Goal: Task Accomplishment & Management: Use online tool/utility

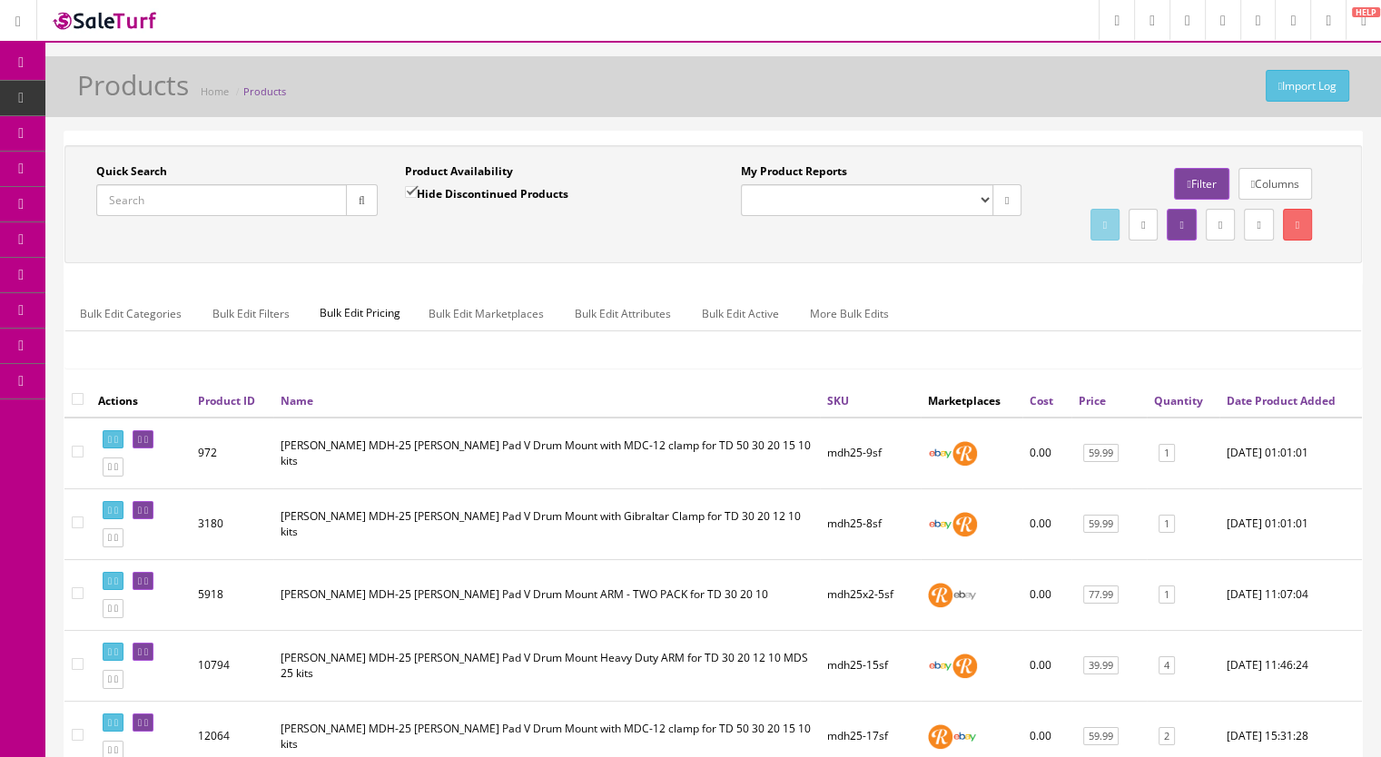
click at [98, 99] on icon at bounding box center [104, 97] width 19 height 15
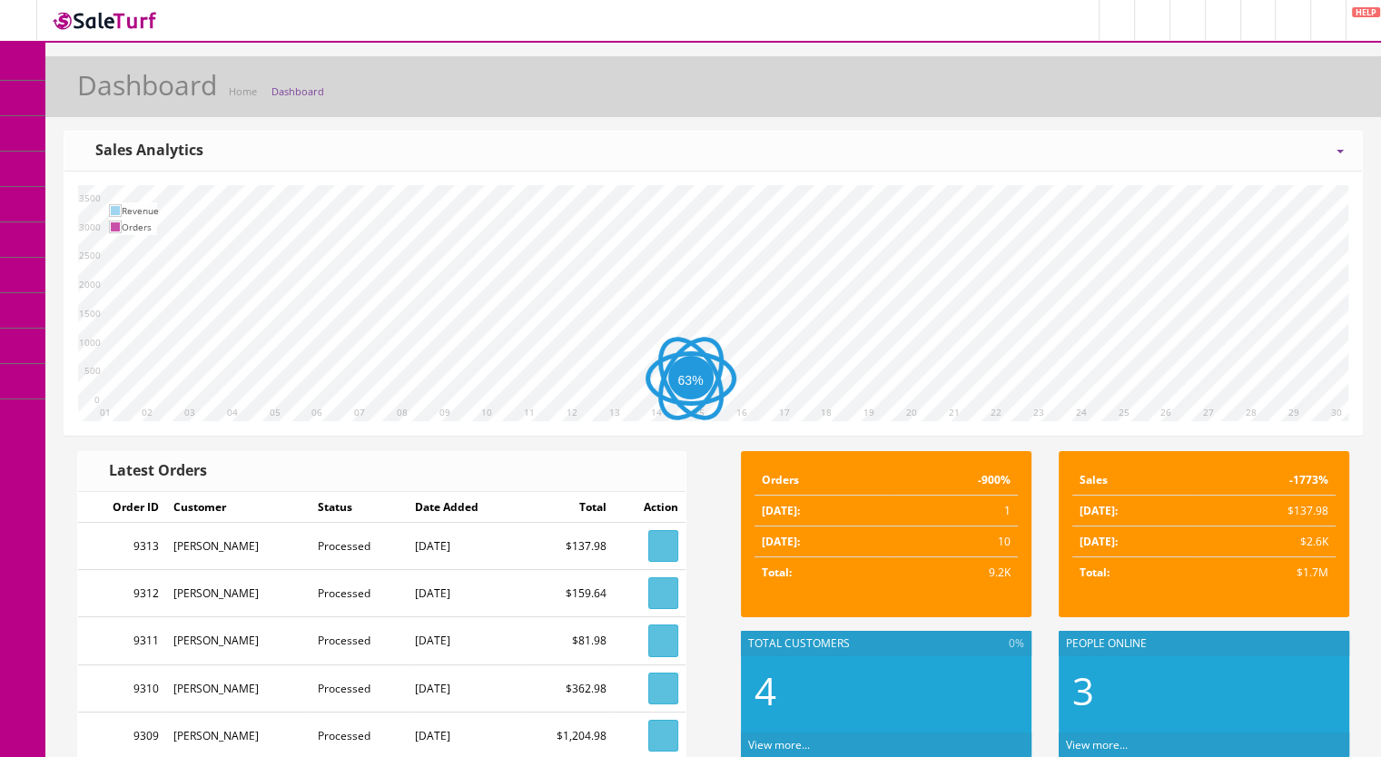
click at [135, 96] on span "Products" at bounding box center [130, 97] width 44 height 15
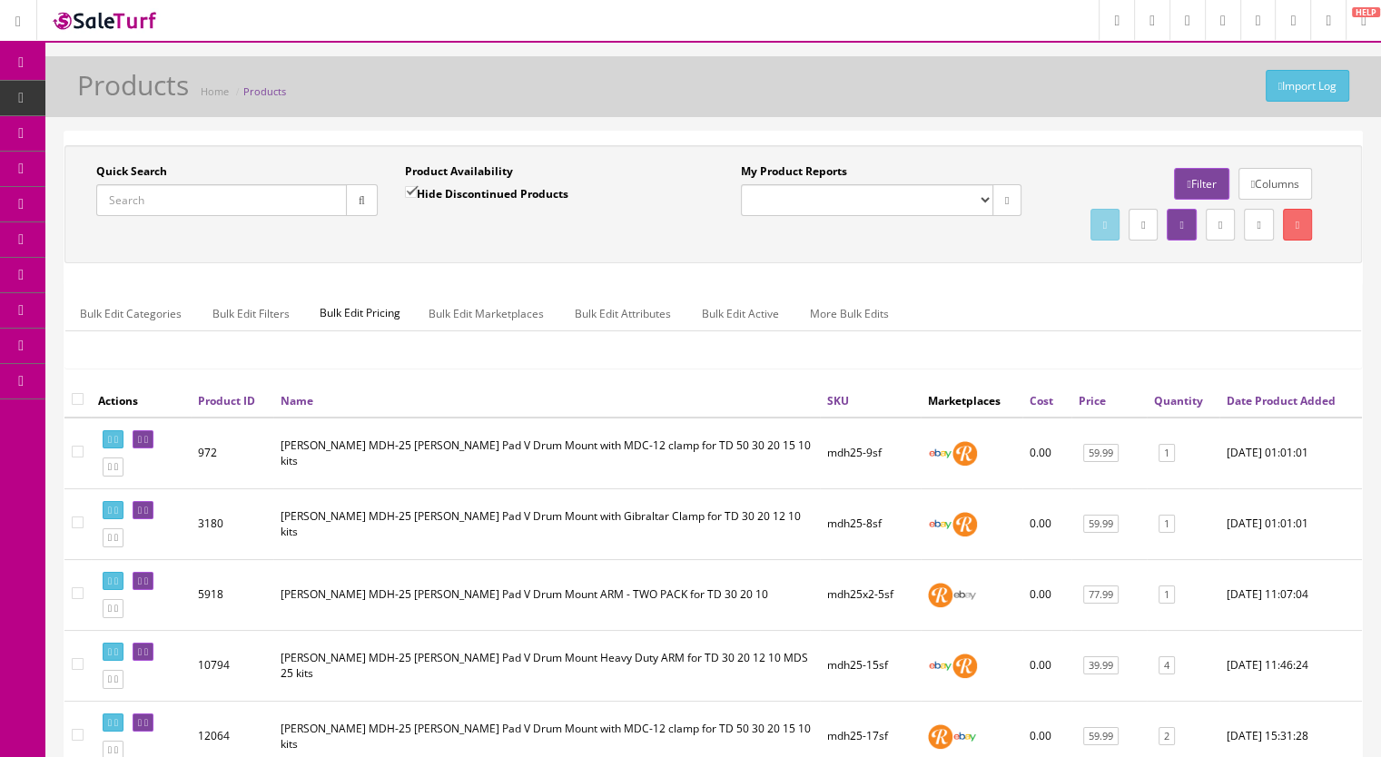
drag, startPoint x: 171, startPoint y: 205, endPoint x: 169, endPoint y: 177, distance: 28.2
click at [171, 205] on input "Quick Search" at bounding box center [221, 200] width 251 height 32
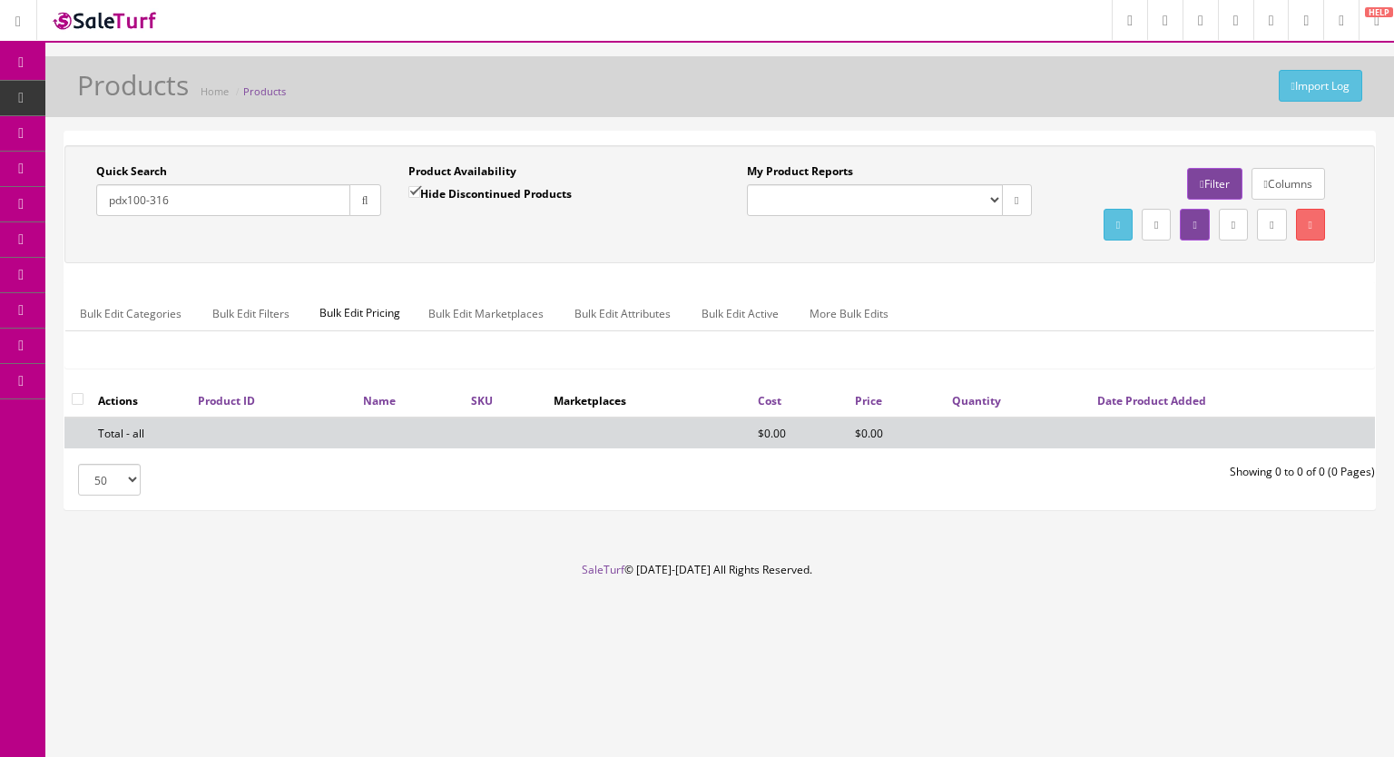
type input "pdx100-316"
click at [410, 190] on input "Hide Discontinued Products" at bounding box center [415, 192] width 12 height 12
checkbox input "false"
click at [378, 197] on button "button" at bounding box center [366, 200] width 32 height 32
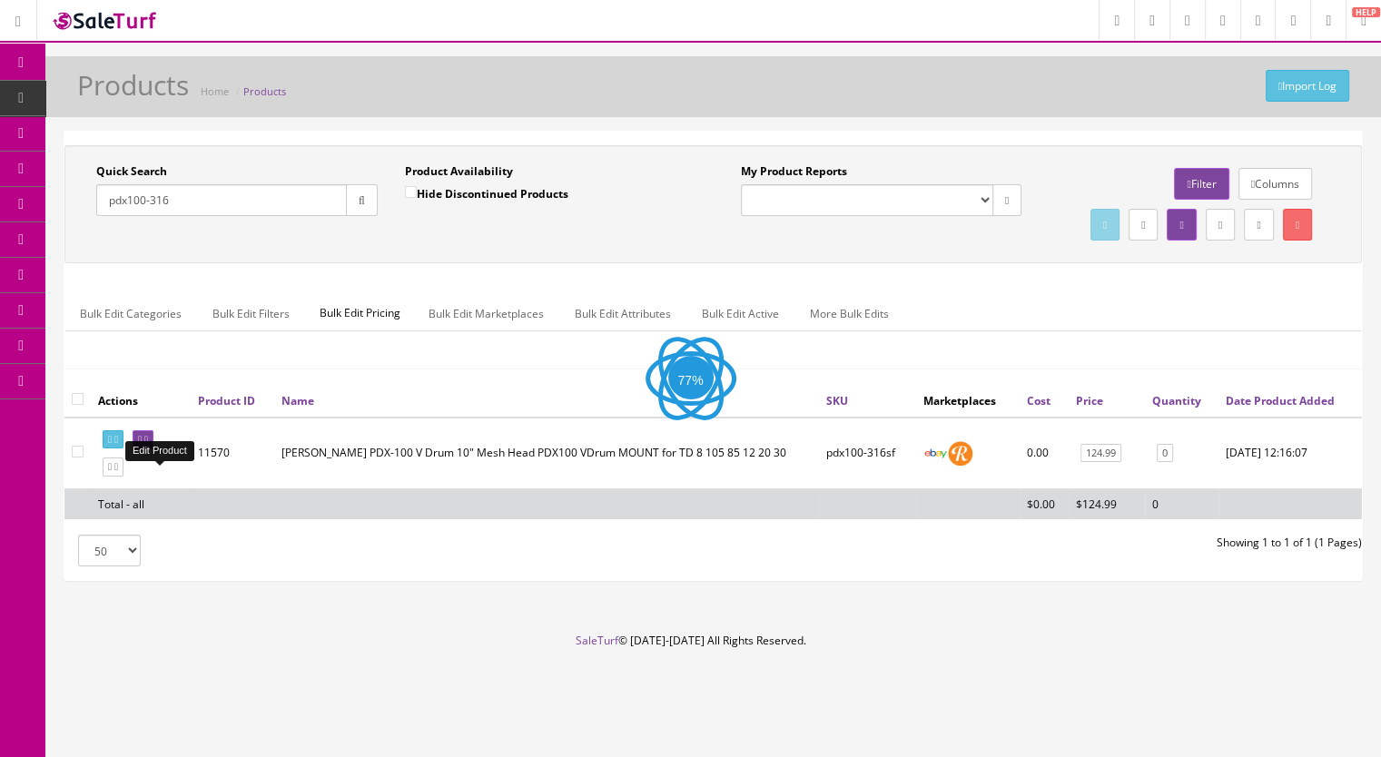
click at [148, 445] on icon at bounding box center [146, 440] width 4 height 10
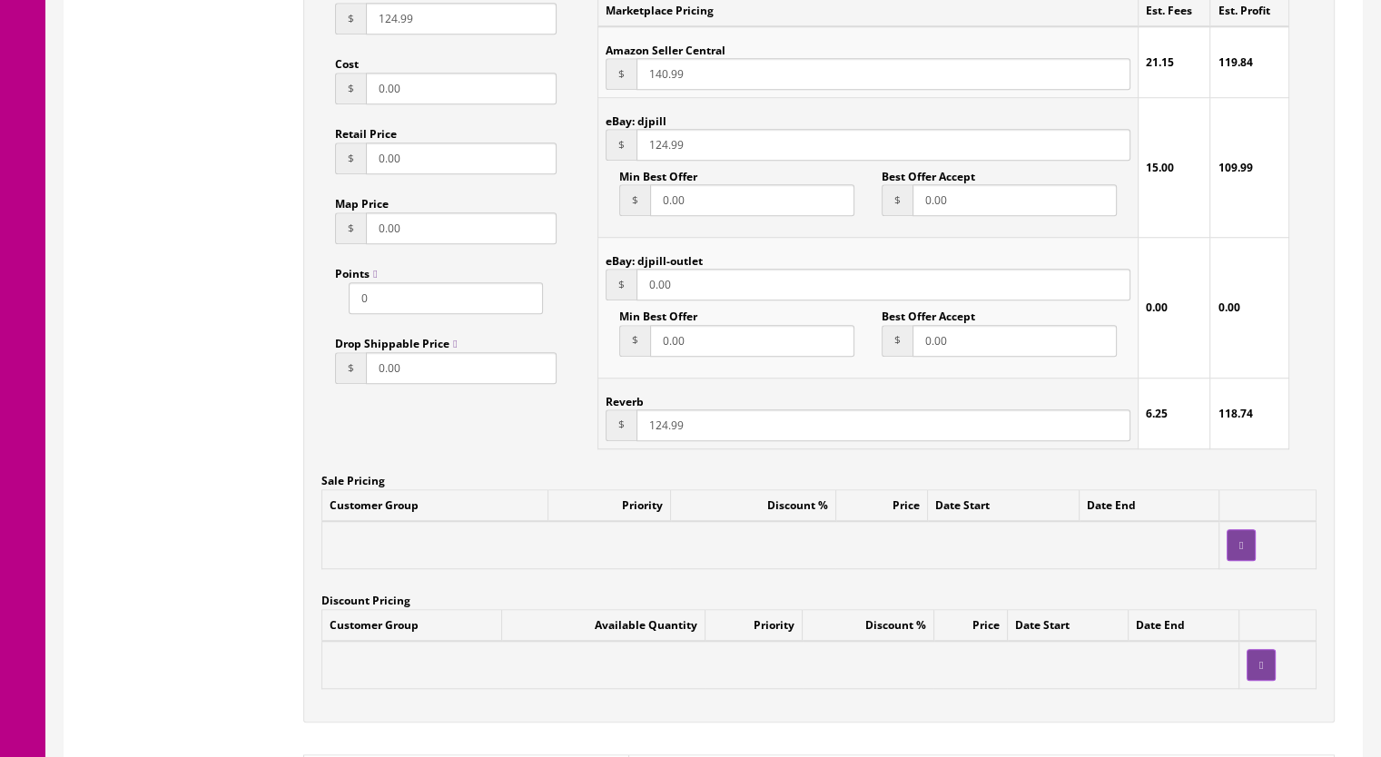
scroll to position [1453, 0]
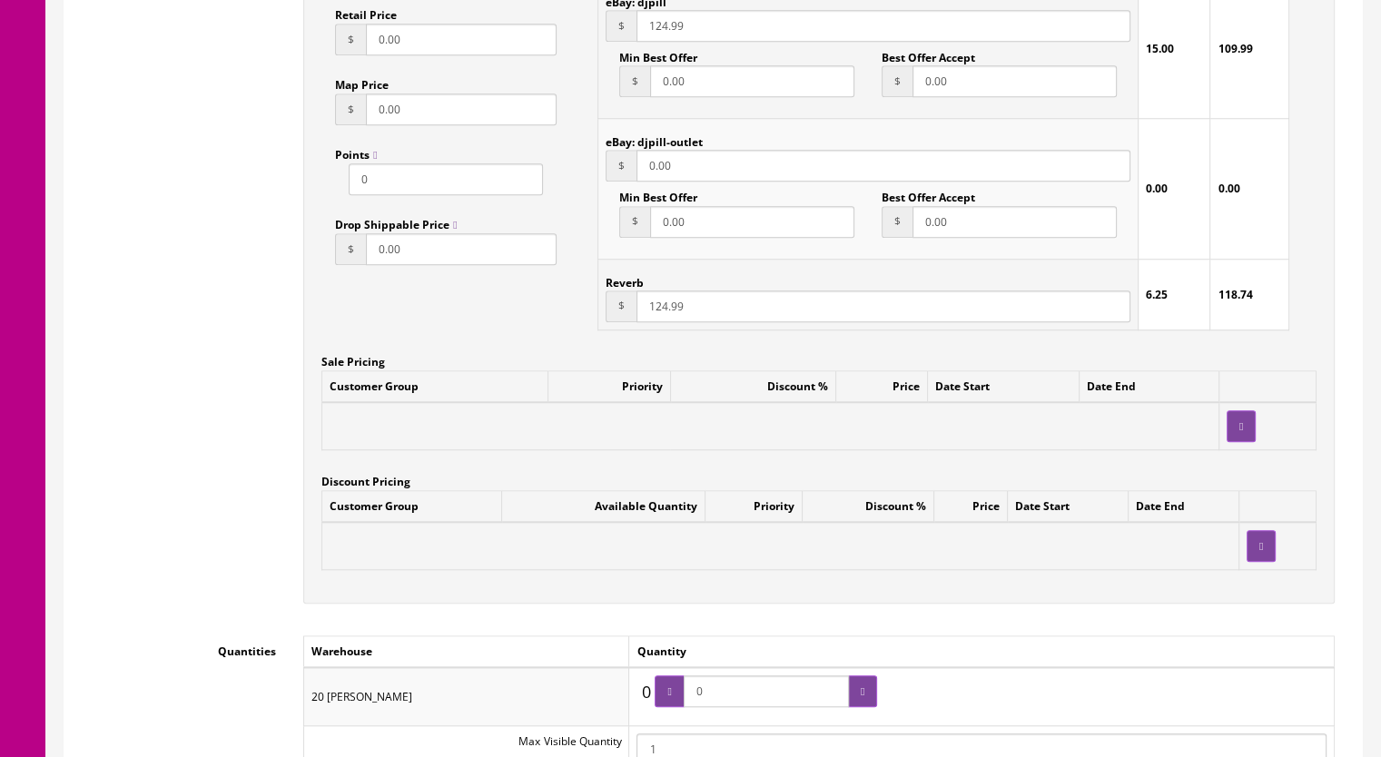
drag, startPoint x: 727, startPoint y: 694, endPoint x: 666, endPoint y: 696, distance: 60.9
click at [666, 696] on span "0" at bounding box center [766, 691] width 222 height 32
type input "1"
click at [856, 699] on div at bounding box center [862, 691] width 29 height 32
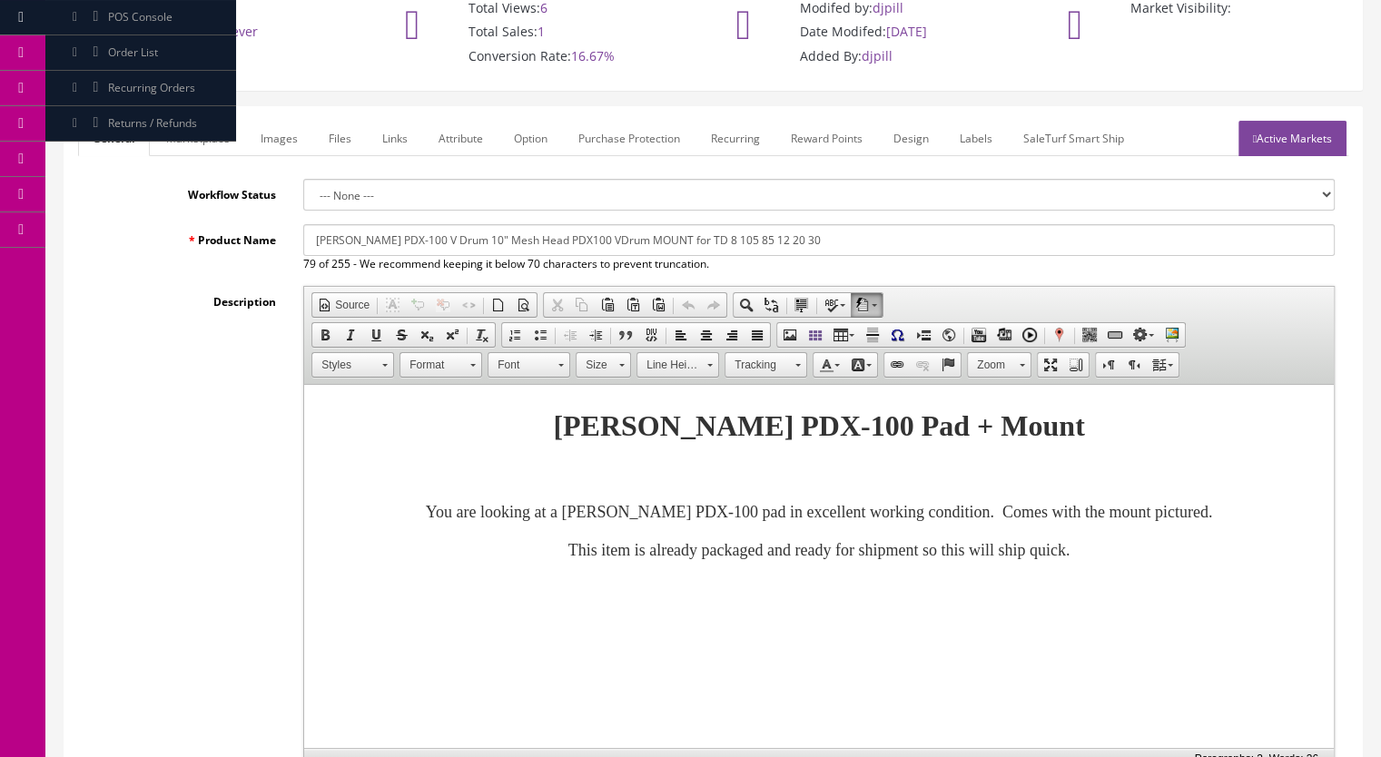
scroll to position [0, 0]
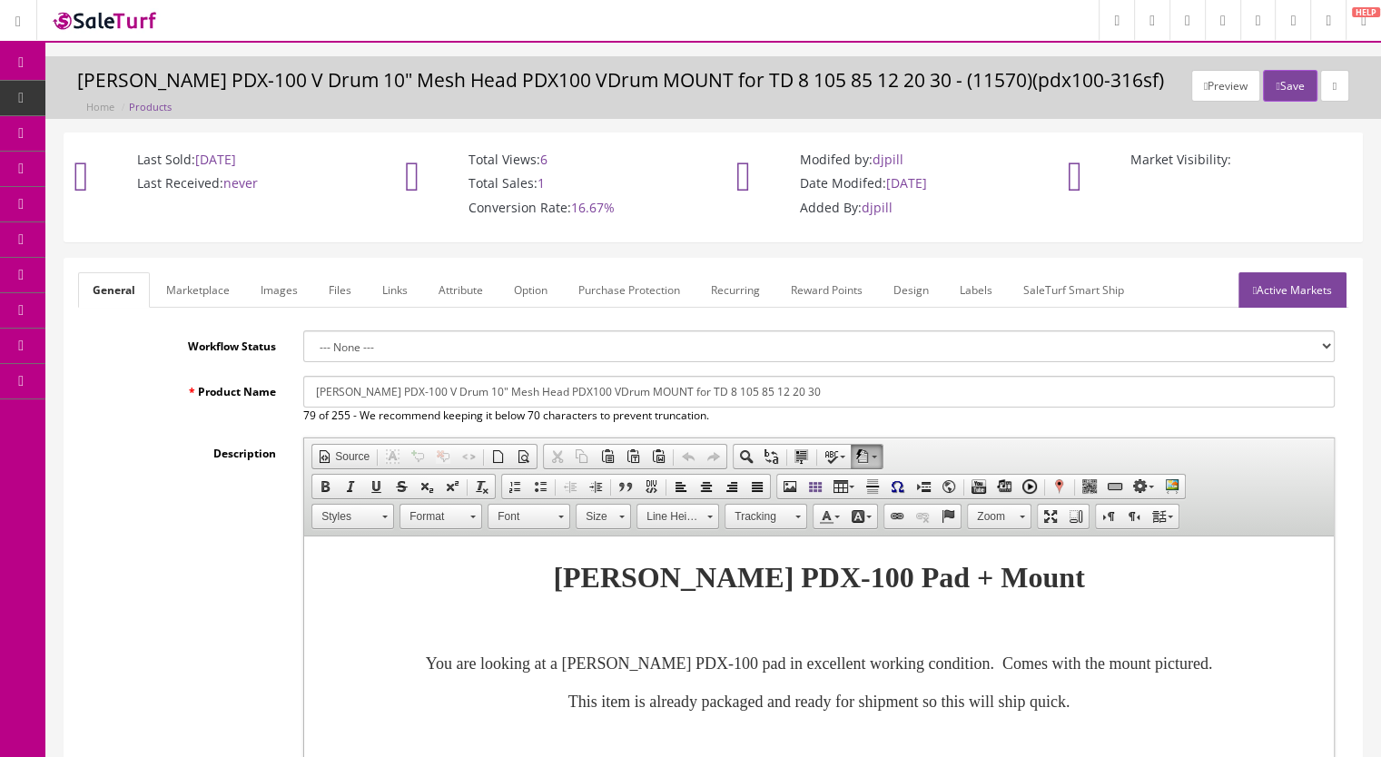
click at [1287, 281] on link "Active Markets" at bounding box center [1292, 289] width 108 height 35
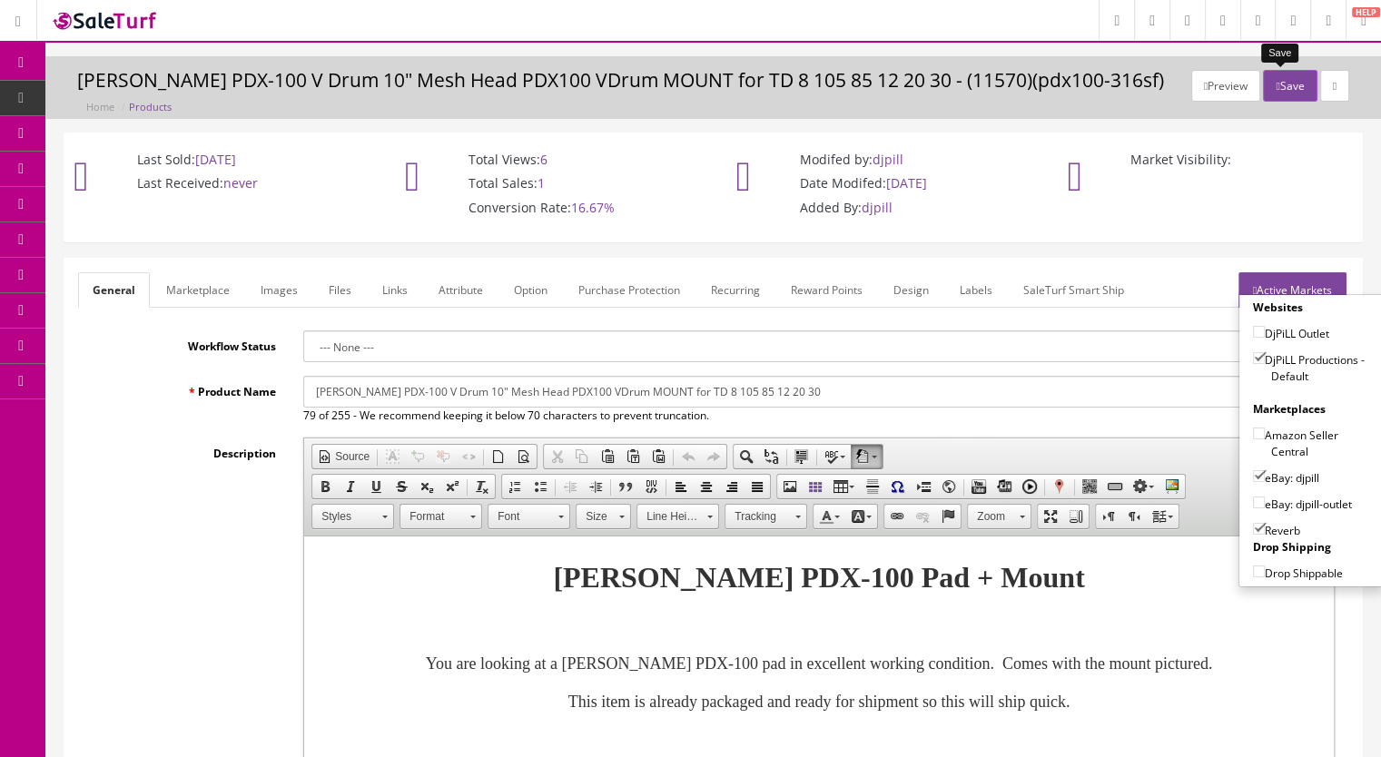
click at [1275, 88] on button "Save" at bounding box center [1290, 86] width 54 height 32
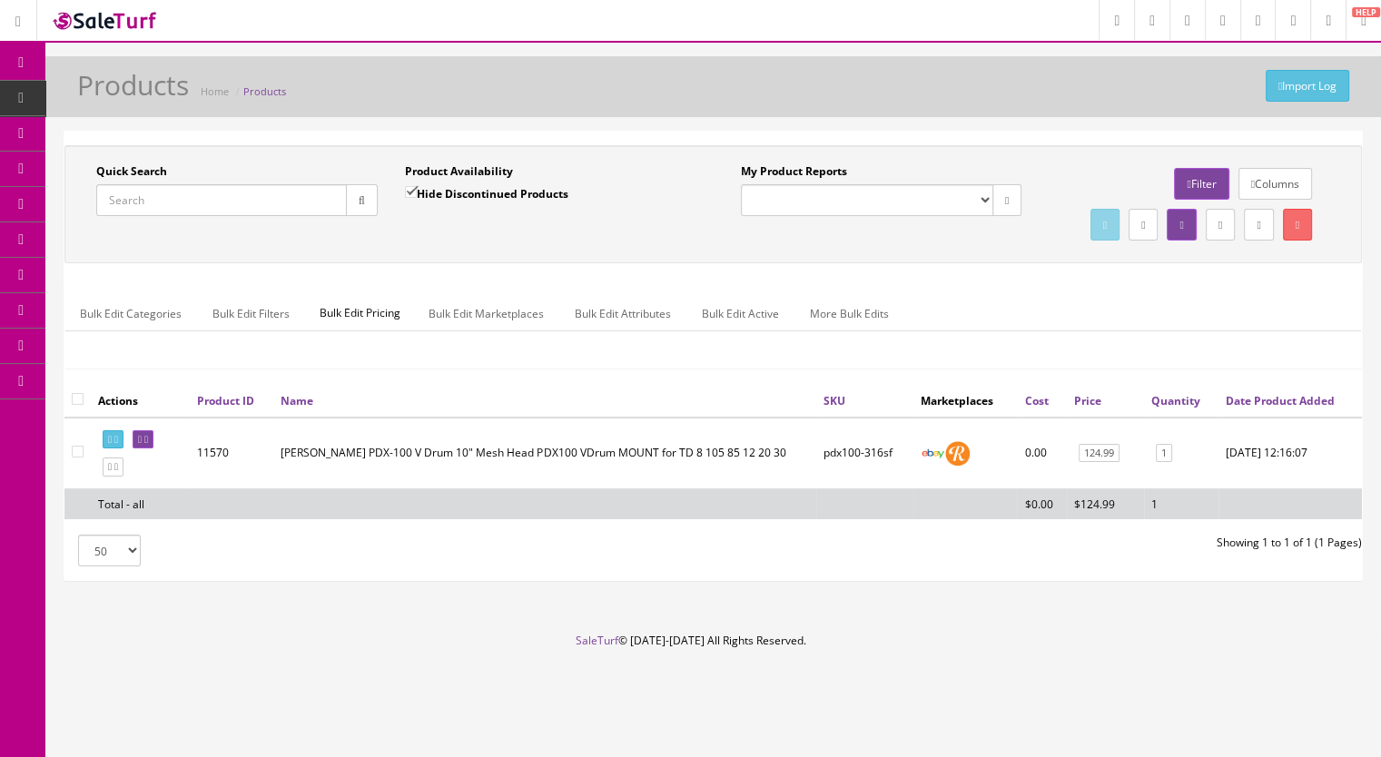
click at [157, 94] on span "Products" at bounding box center [139, 97] width 44 height 15
click at [173, 192] on input "Quick Search" at bounding box center [221, 200] width 251 height 32
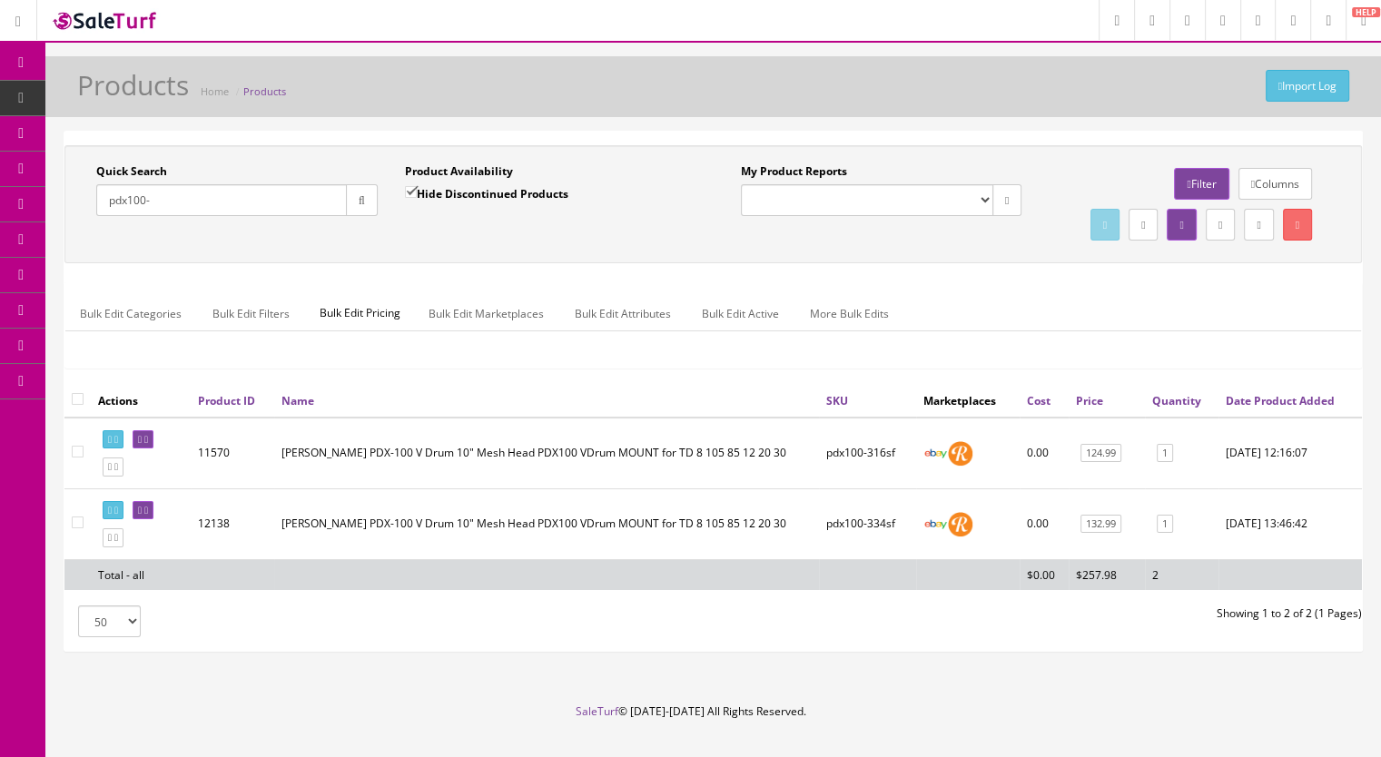
type input "pdx100-"
